Goal: Find specific page/section: Find specific page/section

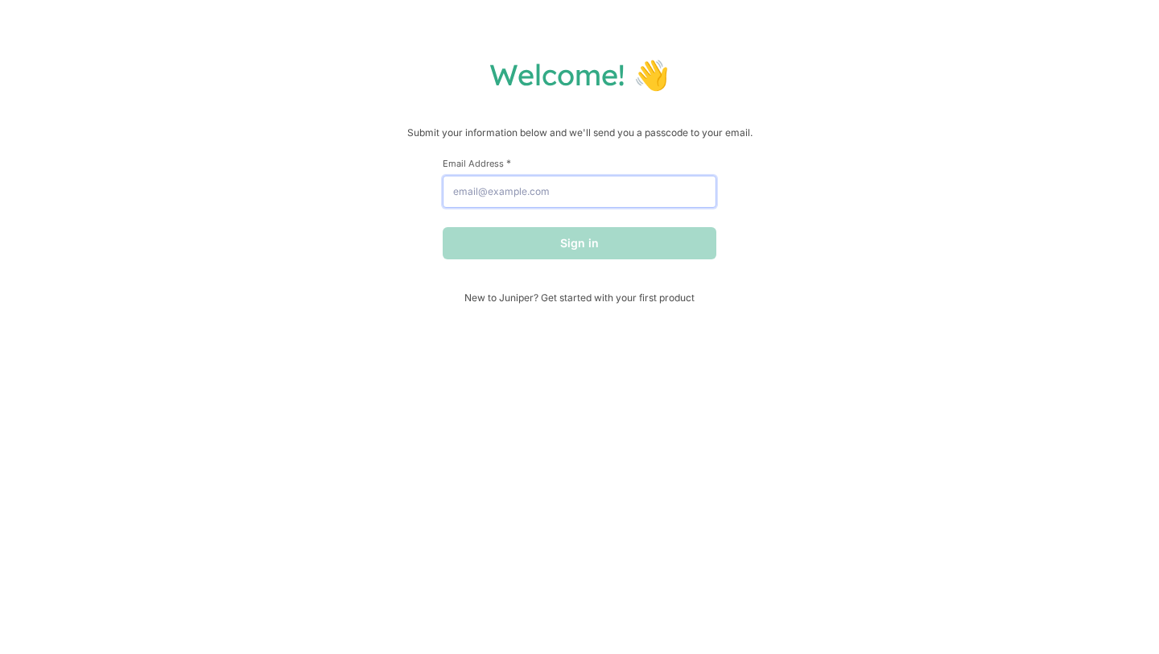
click at [586, 181] on input "Email Address *" at bounding box center [580, 191] width 274 height 32
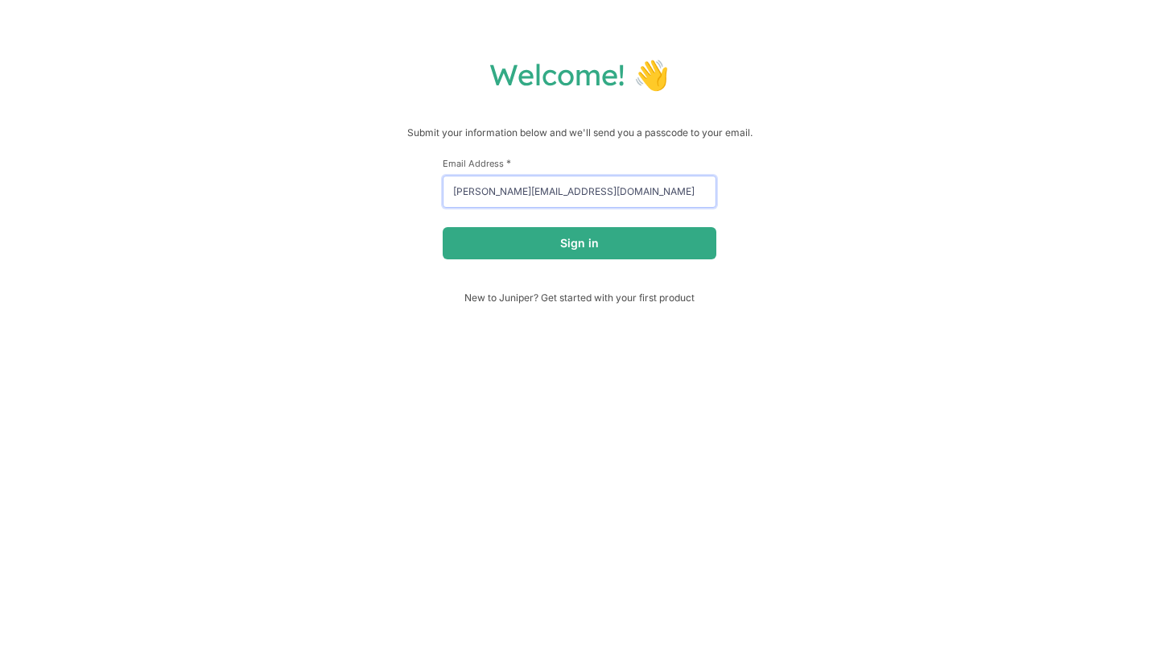
type input "[PERSON_NAME][EMAIL_ADDRESS][DOMAIN_NAME]"
click at [791, 269] on div "Welcome! 👋 Submit your information below and we'll send you a passcode to your …" at bounding box center [579, 179] width 1127 height 247
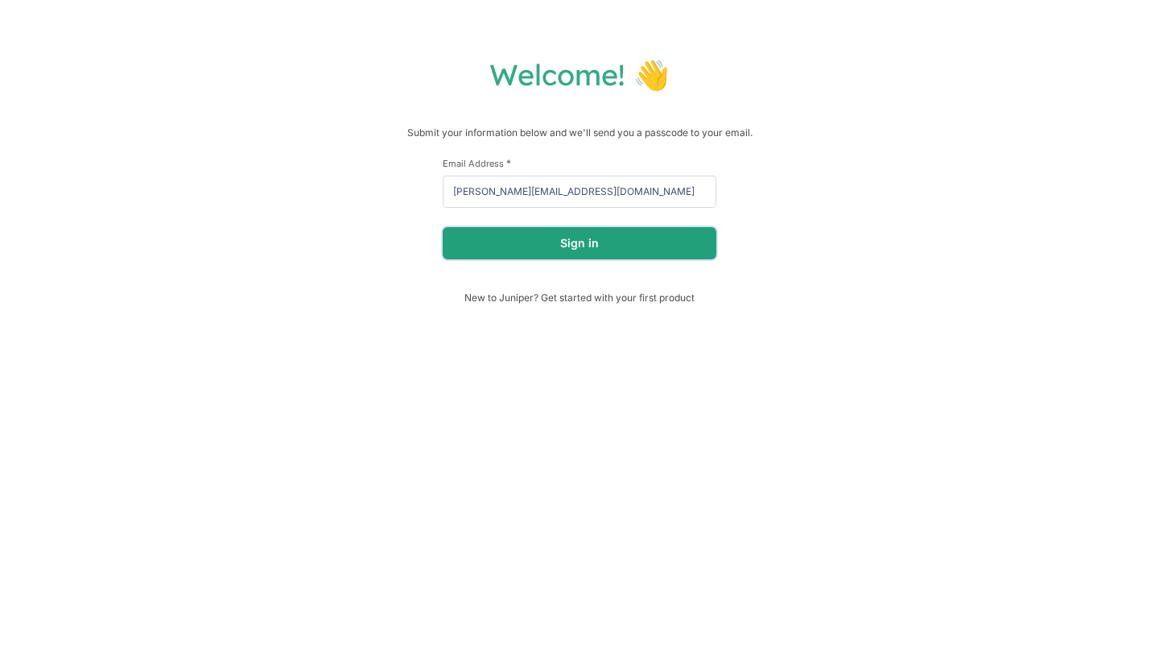
click at [697, 242] on button "Sign in" at bounding box center [580, 243] width 274 height 32
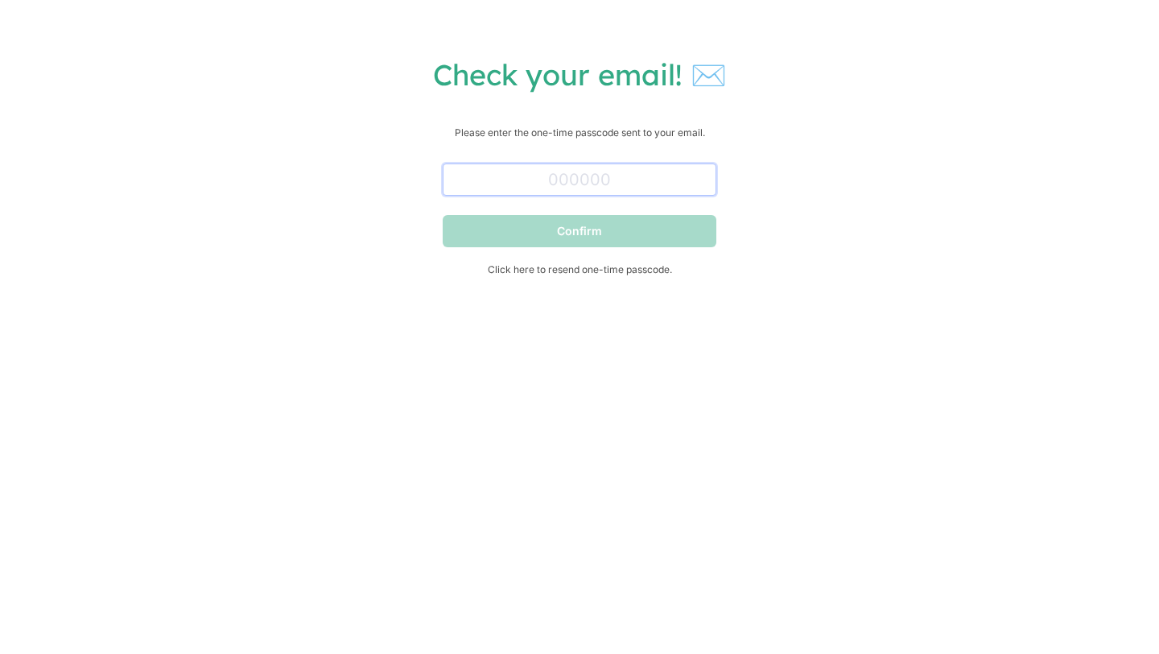
click at [562, 192] on input "text" at bounding box center [580, 179] width 274 height 32
paste input "751686"
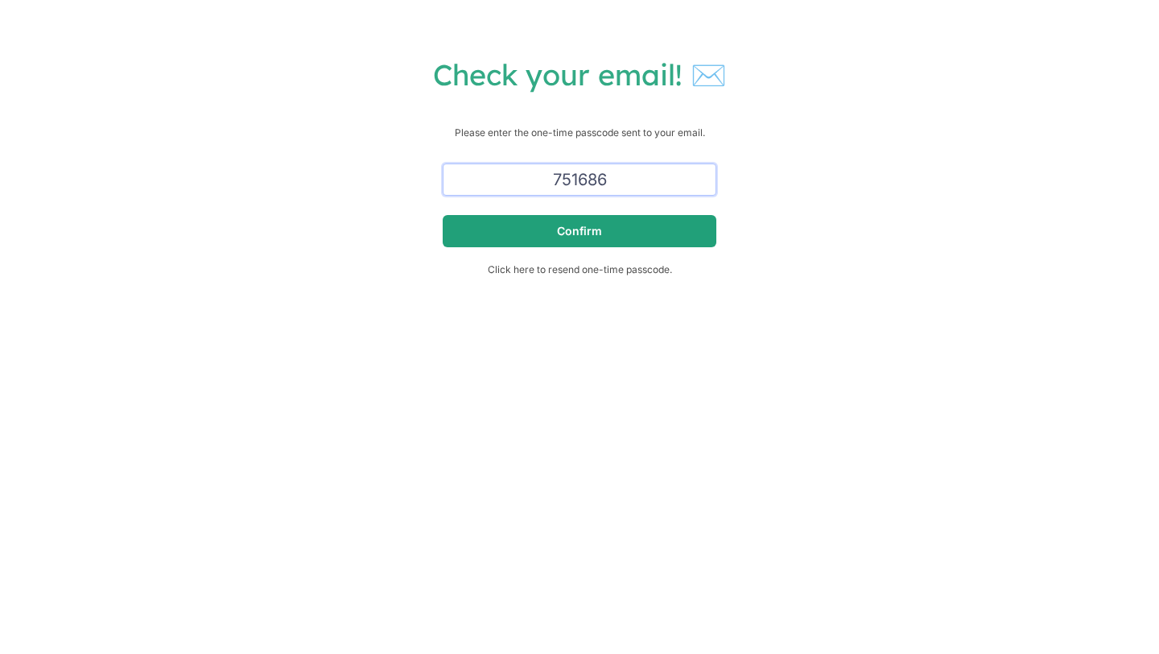
type input "751686"
click at [575, 224] on button "Confirm" at bounding box center [580, 231] width 274 height 32
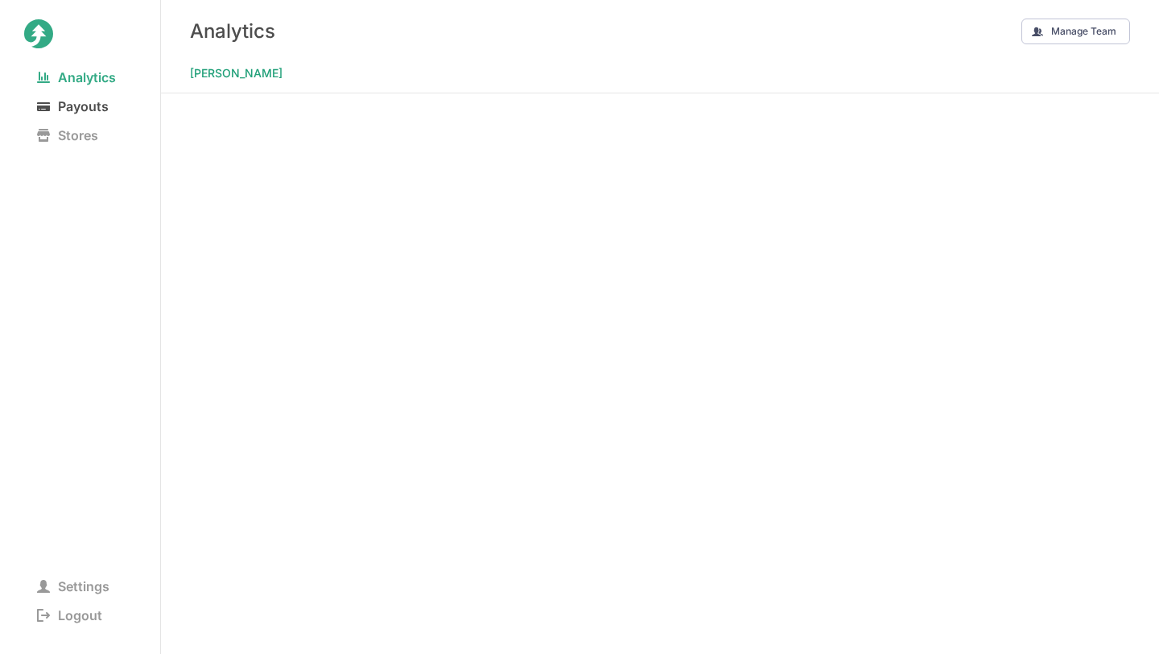
click at [81, 100] on span "Payouts" at bounding box center [72, 106] width 97 height 23
